Goal: Task Accomplishment & Management: Use online tool/utility

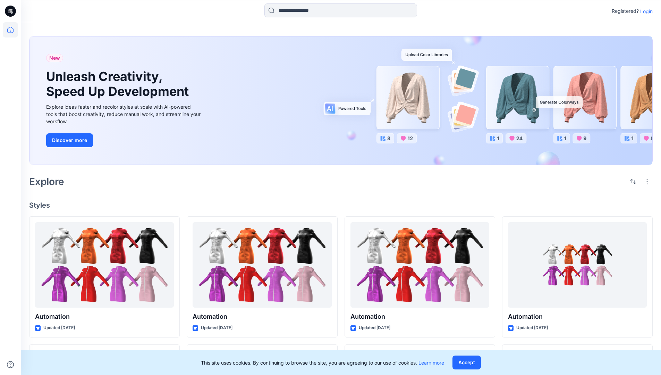
click at [644, 11] on p "Login" at bounding box center [646, 11] width 12 height 7
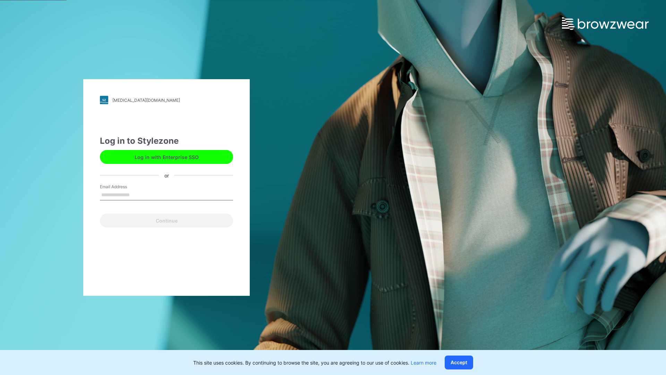
click at [137, 194] on input "Email Address" at bounding box center [166, 195] width 133 height 10
type input "**********"
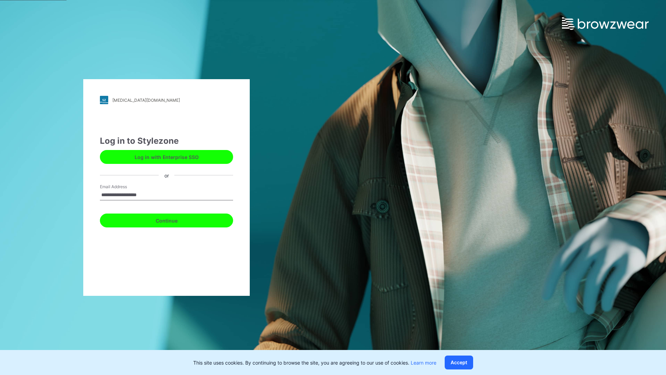
click at [174, 219] on button "Continue" at bounding box center [166, 220] width 133 height 14
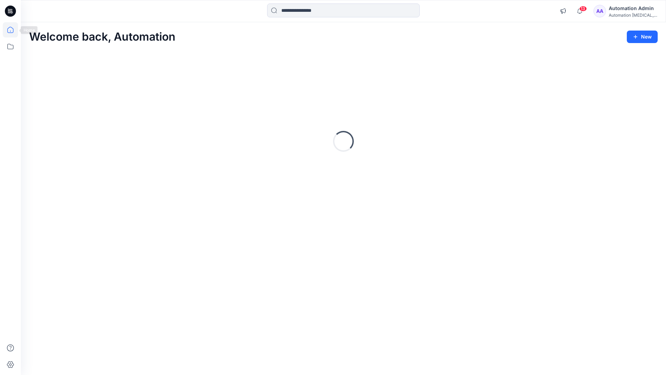
click at [13, 30] on icon at bounding box center [10, 30] width 6 height 6
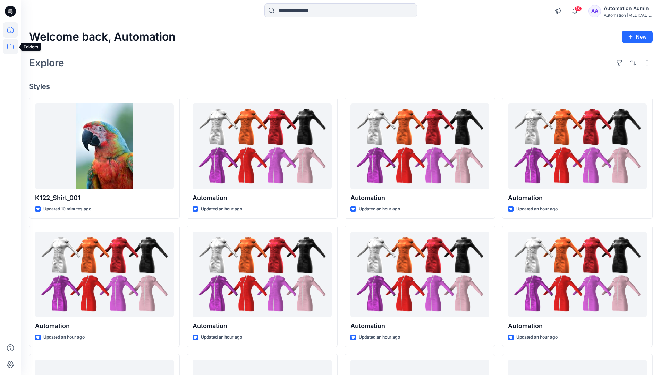
click at [11, 49] on icon at bounding box center [10, 46] width 15 height 15
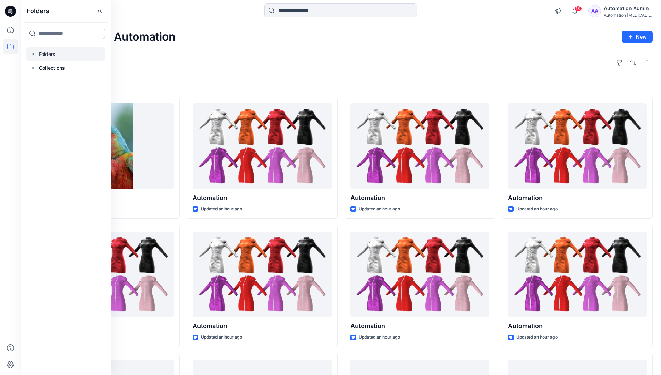
click at [64, 53] on div at bounding box center [65, 54] width 79 height 14
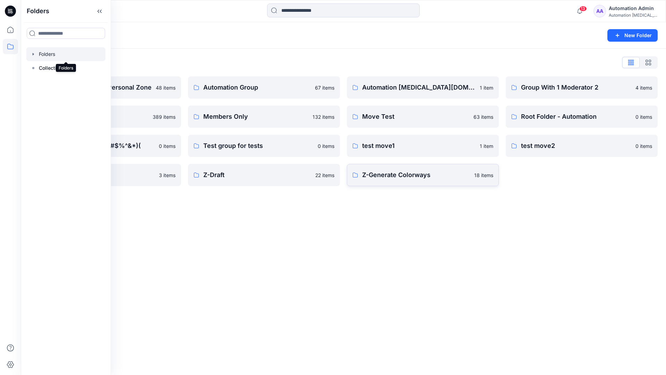
click at [437, 174] on p "Z-Generate Colorways" at bounding box center [416, 175] width 108 height 10
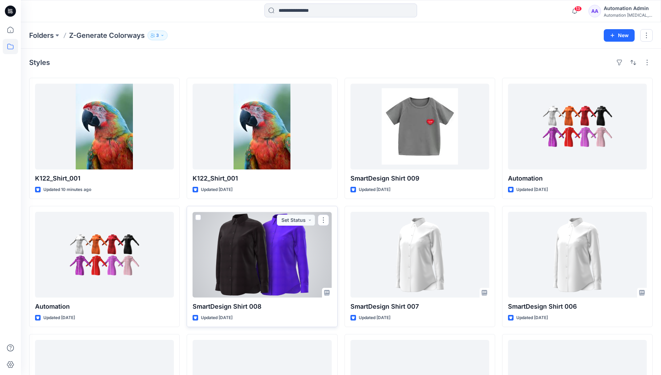
click at [200, 215] on span at bounding box center [198, 217] width 6 height 6
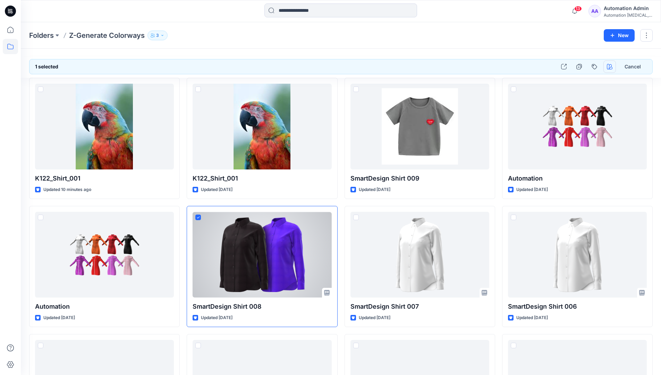
click at [609, 67] on icon "button" at bounding box center [610, 67] width 6 height 6
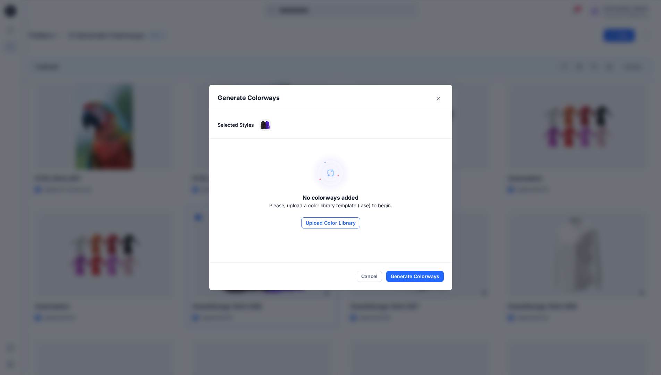
click at [341, 223] on button "Upload Color Library" at bounding box center [330, 222] width 59 height 11
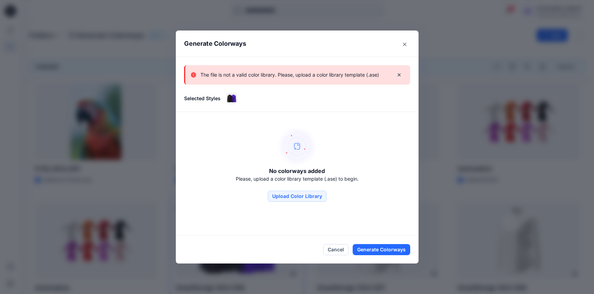
click at [344, 78] on p "The file is not a valid color library. Please, upload a color library template …" at bounding box center [289, 75] width 179 height 8
click at [406, 43] on icon "Close" at bounding box center [404, 44] width 3 height 3
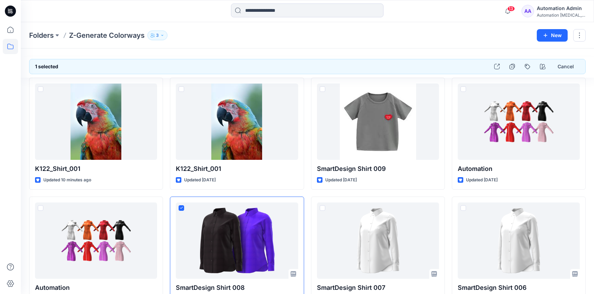
click at [554, 12] on div "Automation testim..." at bounding box center [561, 14] width 49 height 5
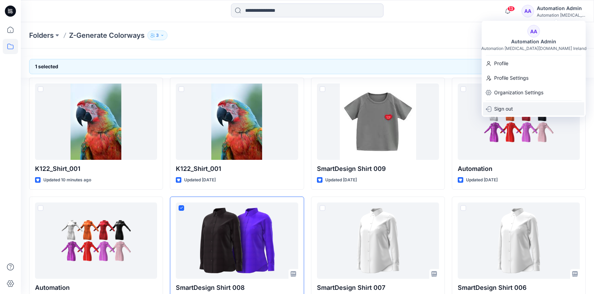
click at [528, 109] on div "Sign out" at bounding box center [533, 108] width 101 height 13
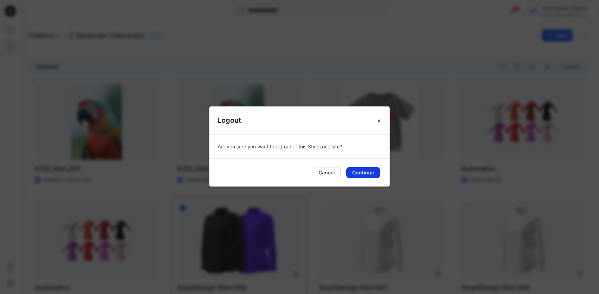
click at [374, 172] on button "Continue" at bounding box center [363, 172] width 34 height 11
